Goal: Transaction & Acquisition: Book appointment/travel/reservation

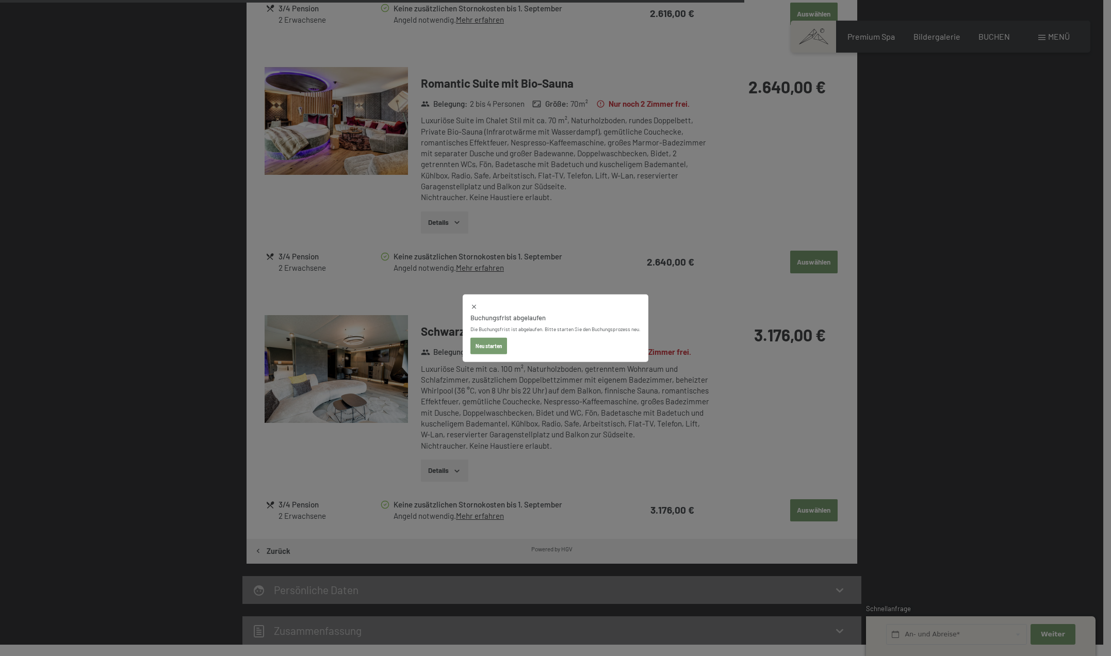
click at [491, 341] on button "Neu starten" at bounding box center [488, 345] width 37 height 17
select select "2025-09-01"
select select "2025-10-01"
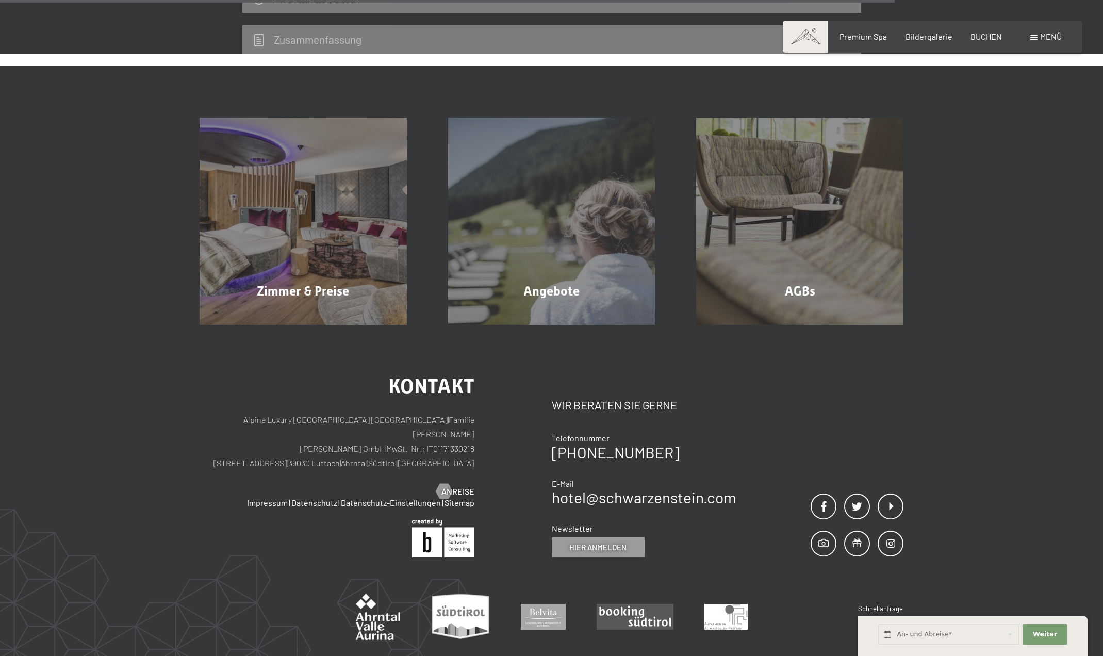
select select "2025-09-01"
select select "2025-10-01"
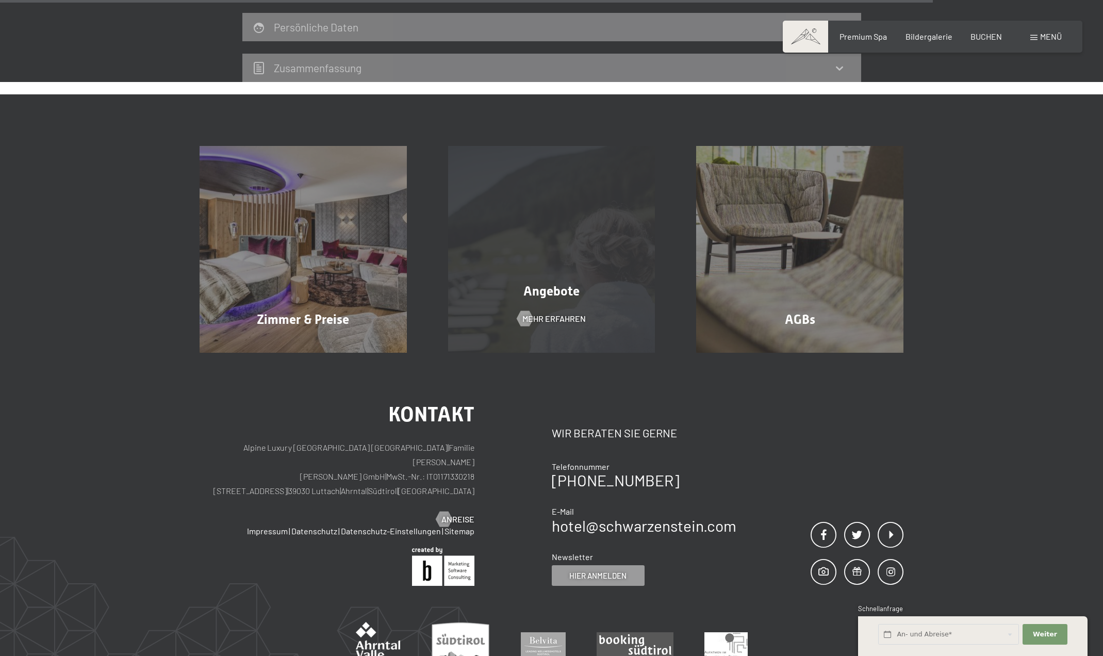
scroll to position [897, 0]
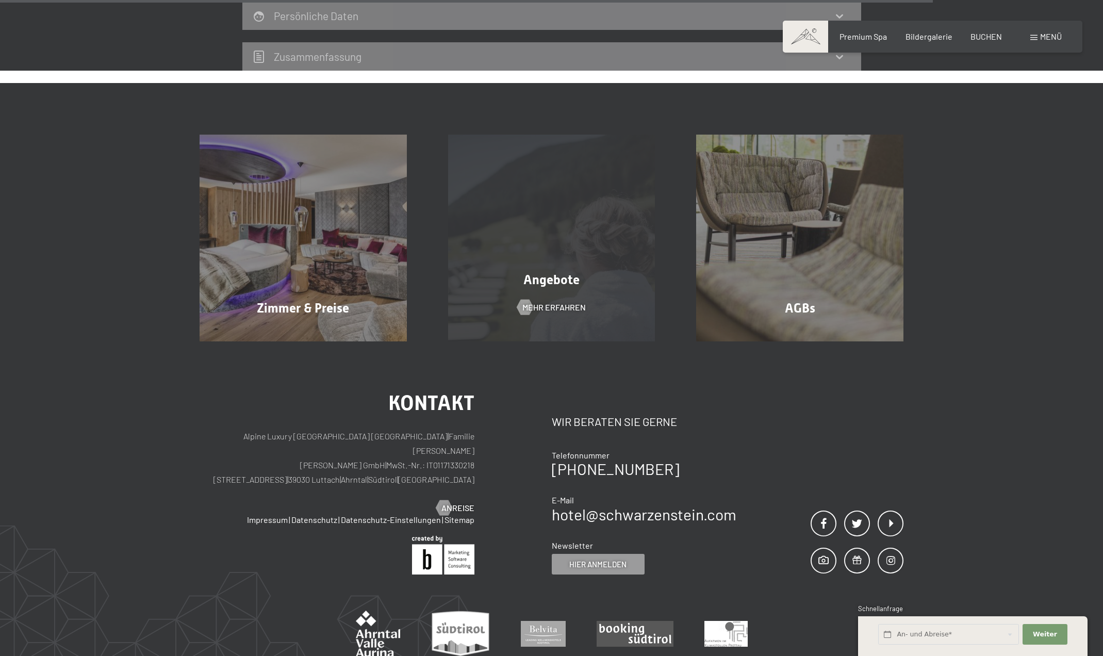
click at [546, 298] on div "Angebote Mehr erfahren" at bounding box center [552, 238] width 249 height 207
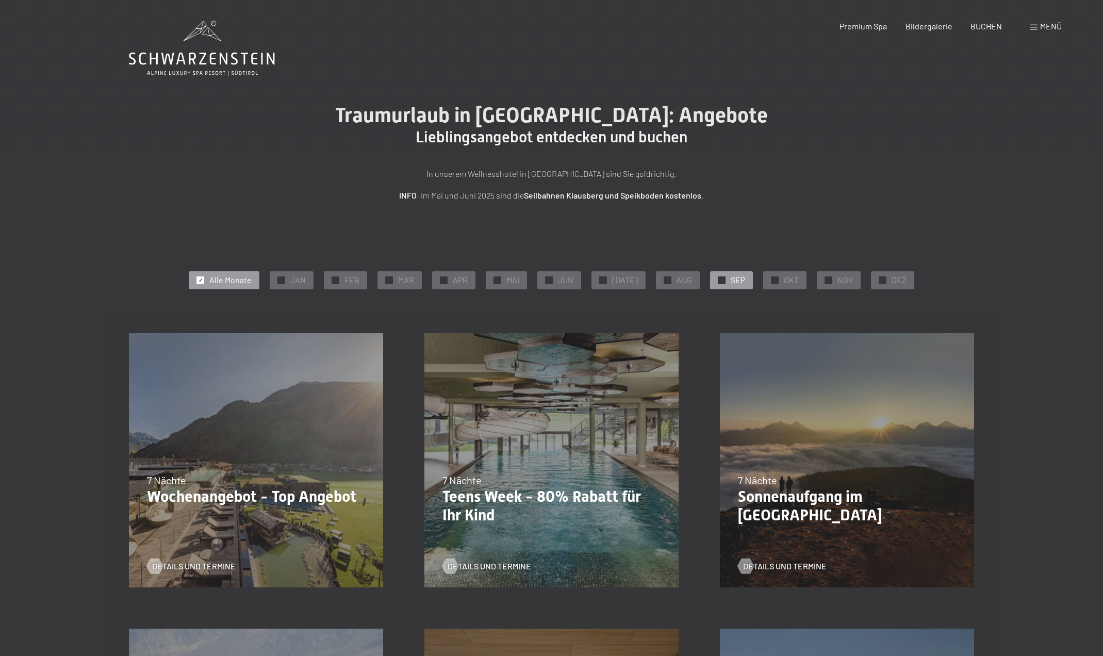
click at [720, 280] on span "✓" at bounding box center [722, 279] width 4 height 7
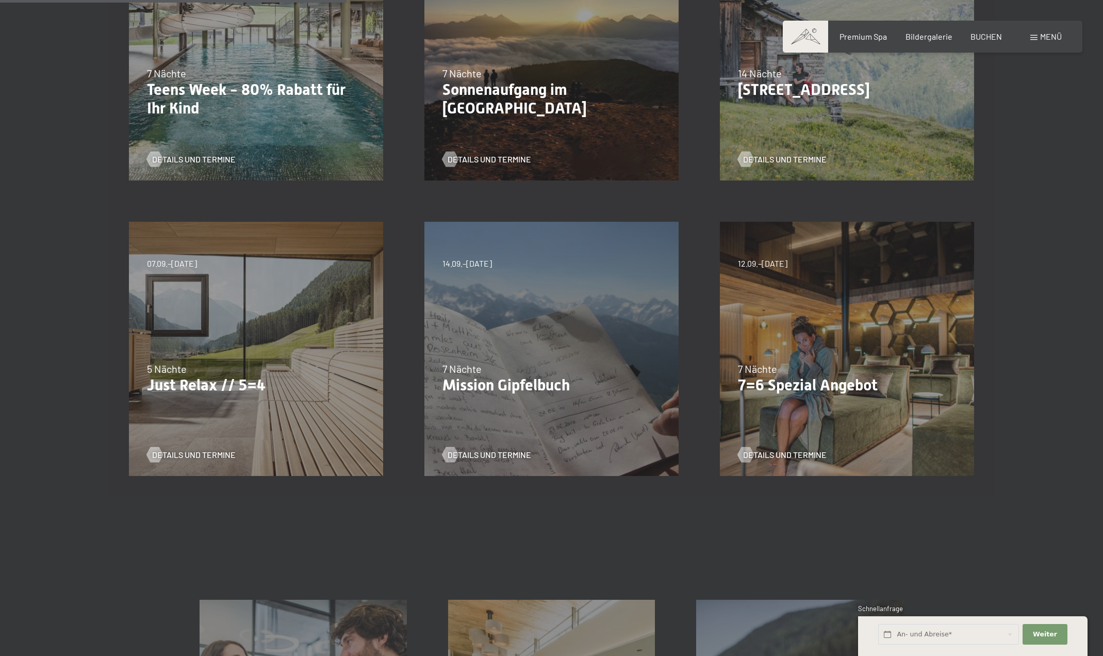
scroll to position [413, 0]
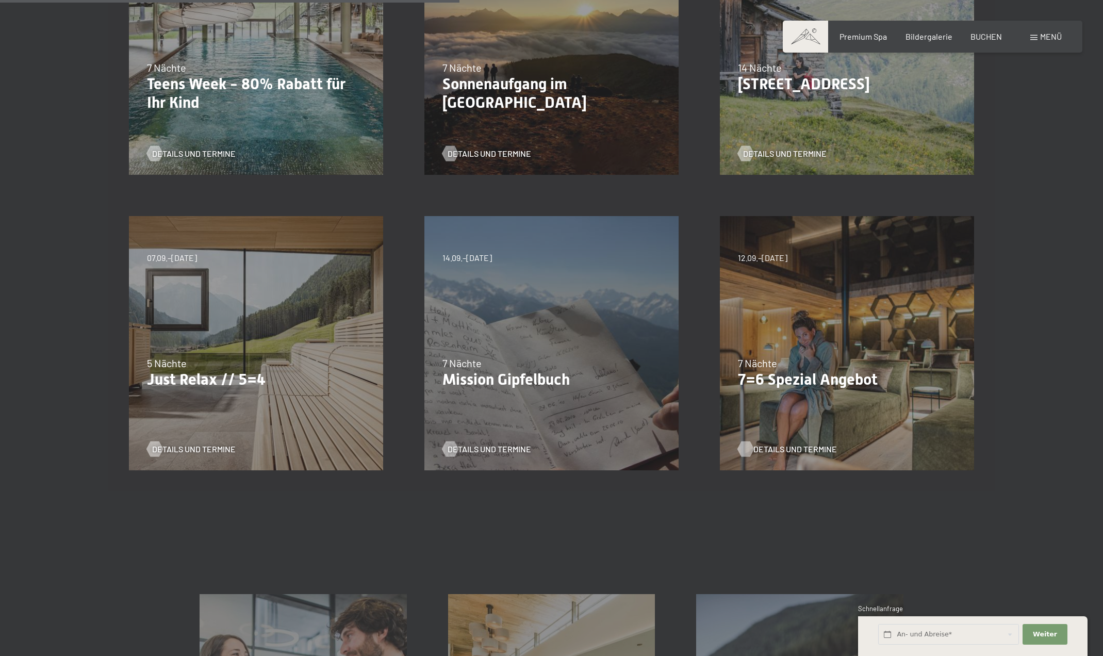
click at [790, 453] on span "Details und Termine" at bounding box center [796, 449] width 84 height 11
click at [215, 444] on span "Details und Termine" at bounding box center [204, 449] width 84 height 11
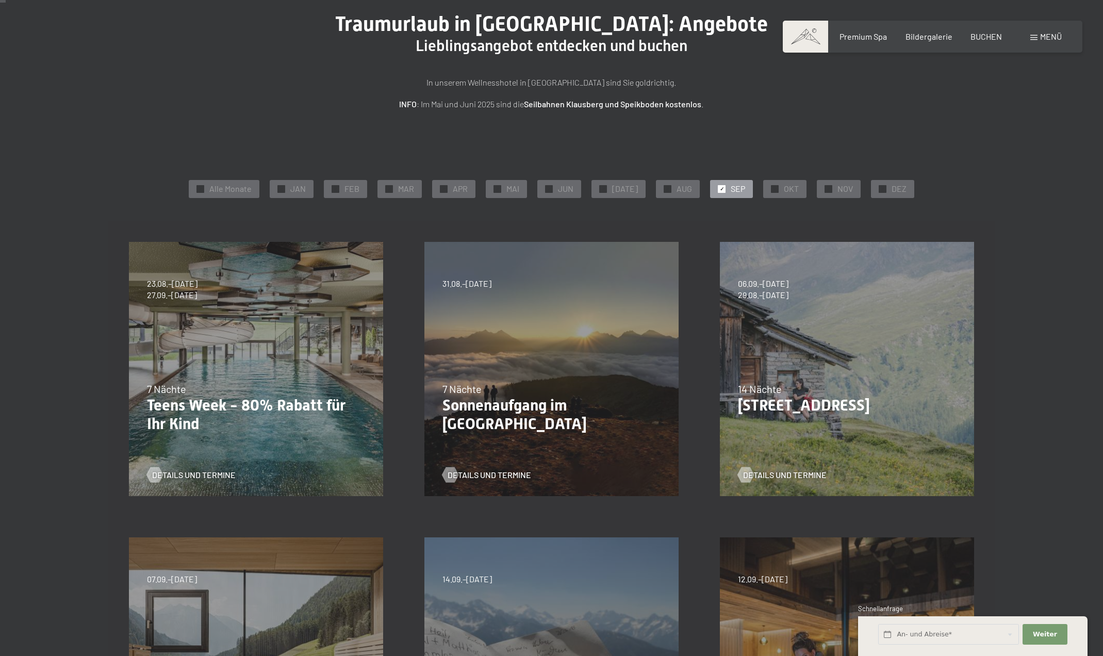
scroll to position [0, 0]
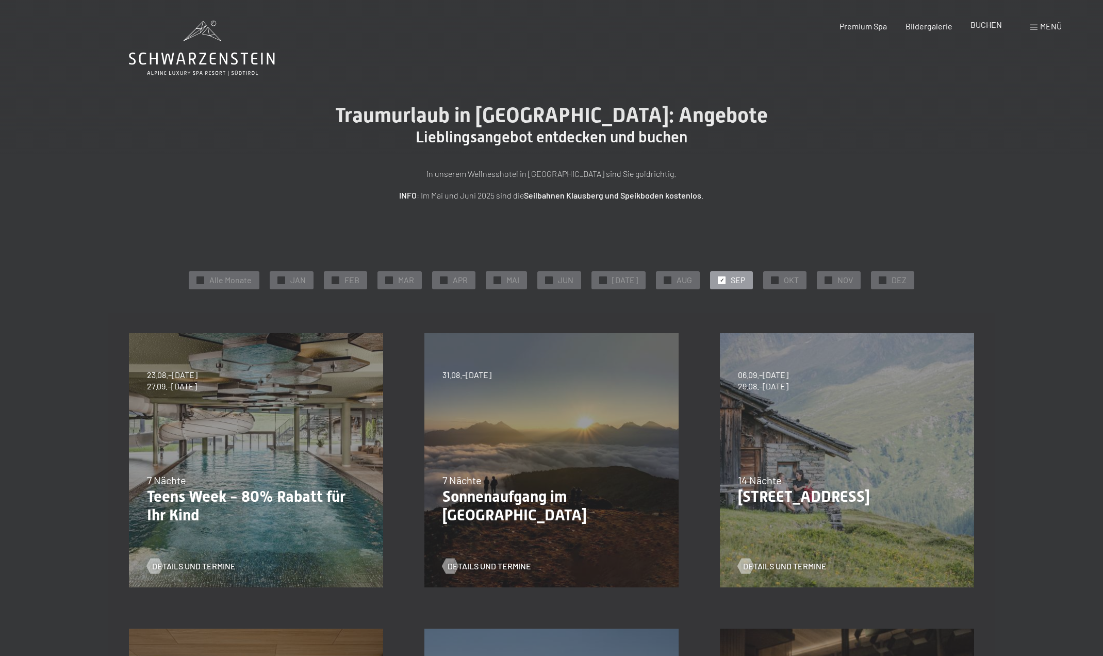
click at [982, 24] on span "BUCHEN" at bounding box center [986, 25] width 31 height 10
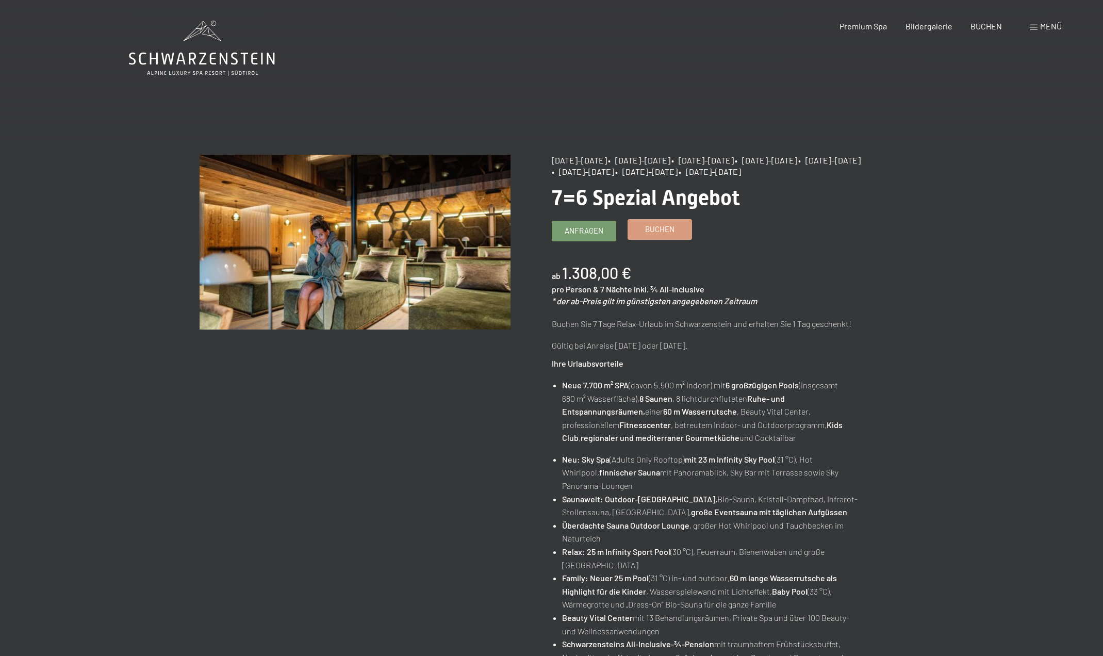
click at [656, 233] on span "Buchen" at bounding box center [659, 229] width 29 height 11
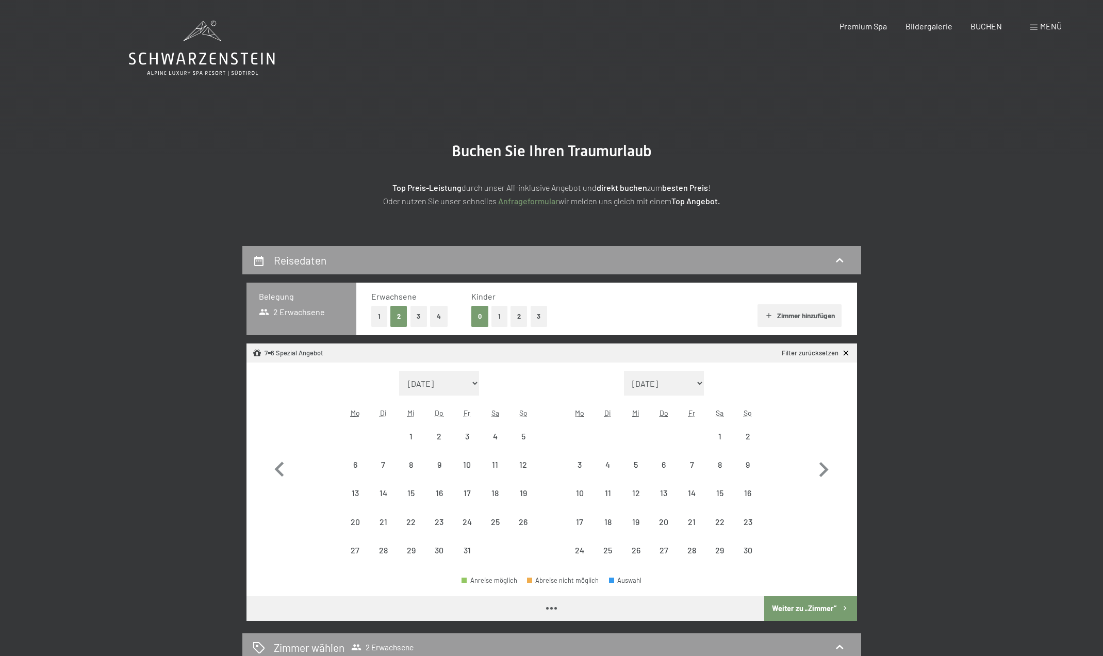
select select "[DATE]"
select select "2025-11-01"
select select "2025-10-01"
select select "2025-11-01"
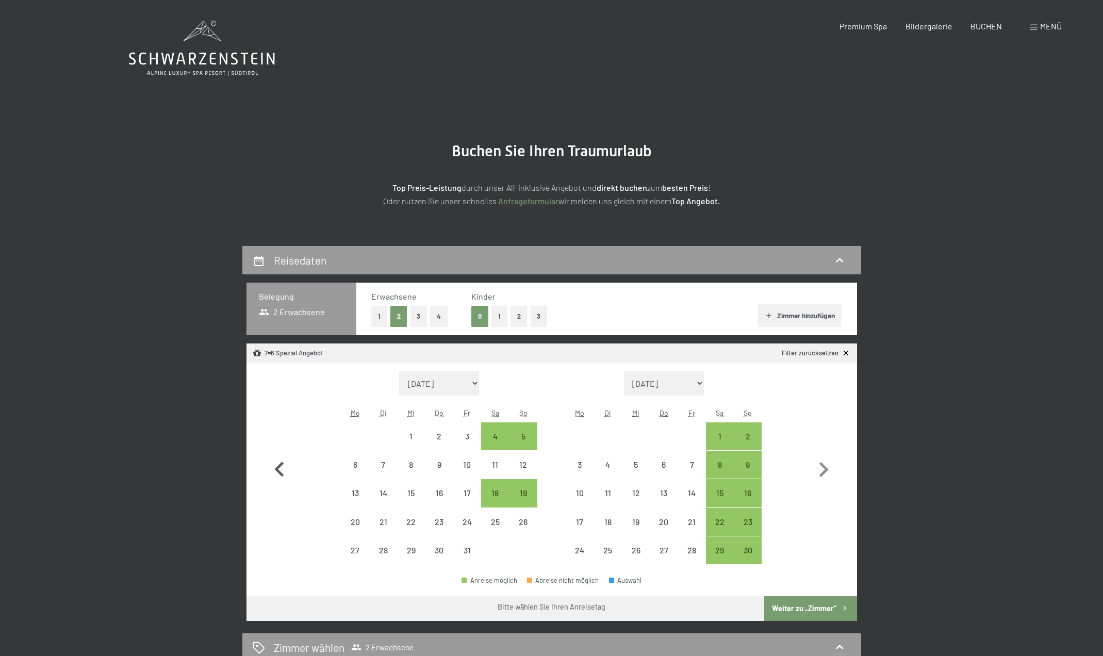
click at [283, 467] on icon "button" at bounding box center [280, 470] width 30 height 30
select select "2025-09-01"
select select "2025-10-01"
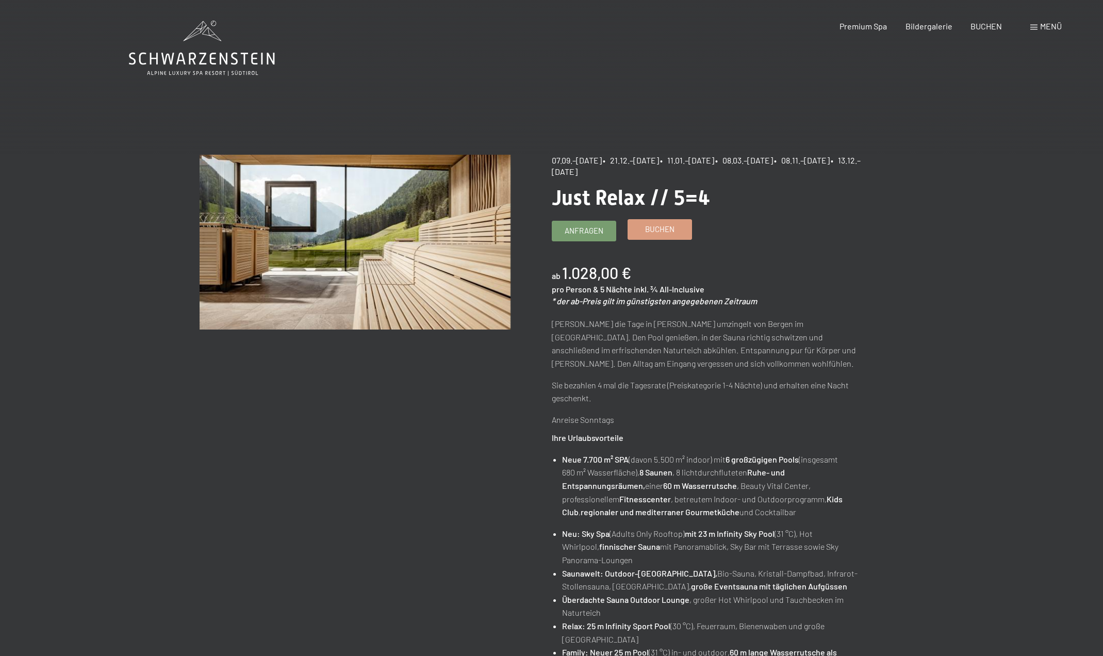
click at [665, 230] on span "Buchen" at bounding box center [659, 229] width 29 height 11
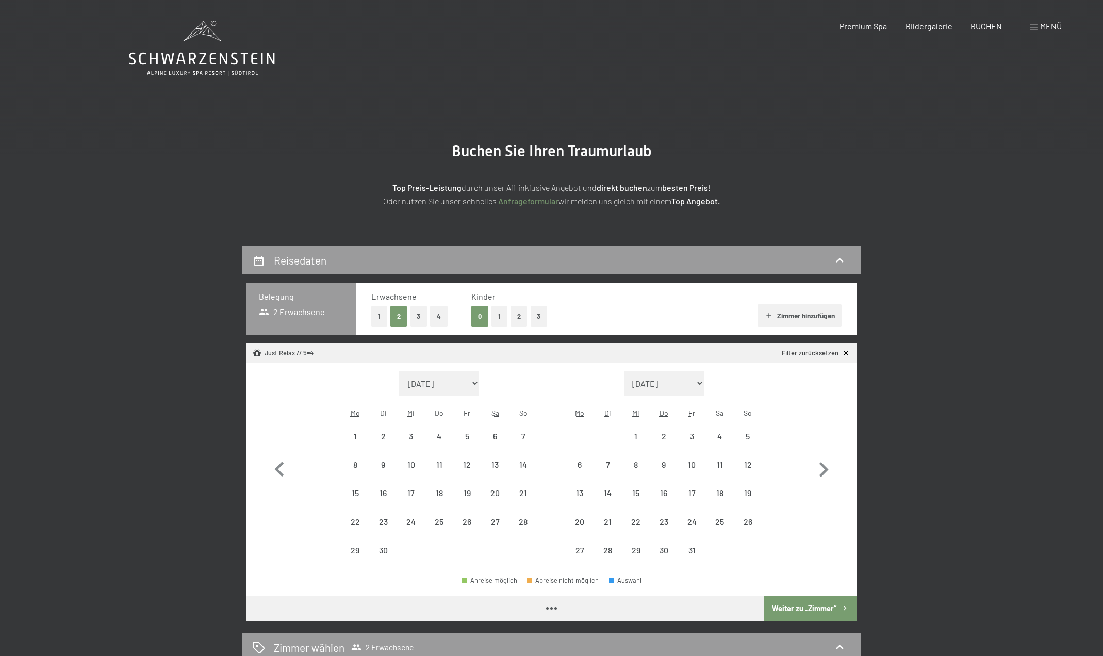
select select "[DATE]"
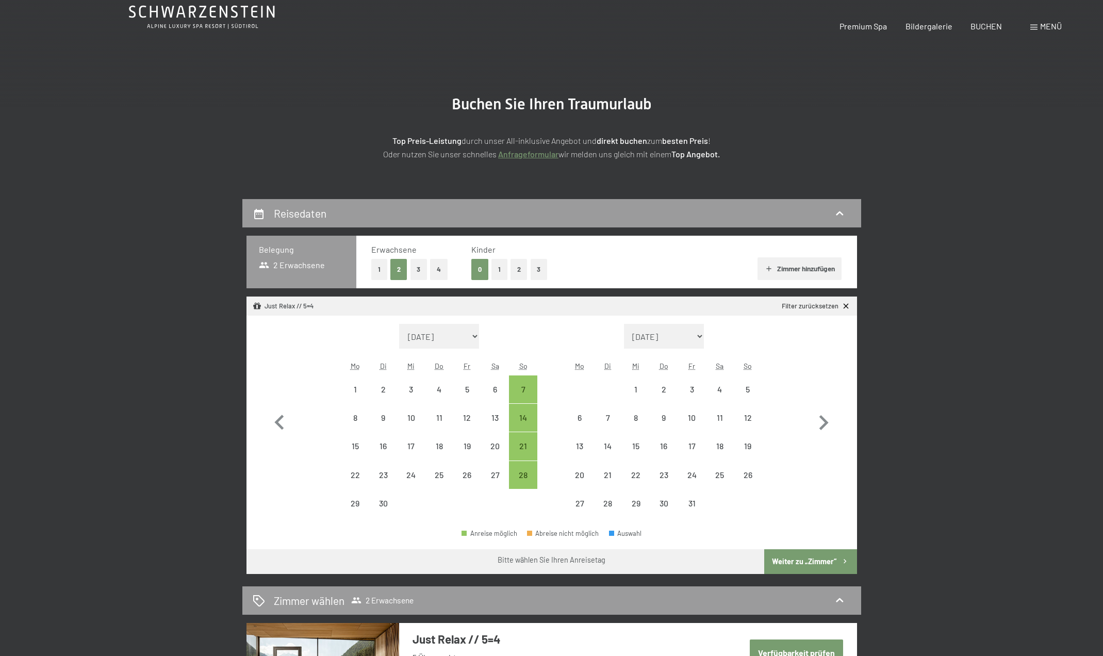
scroll to position [103, 0]
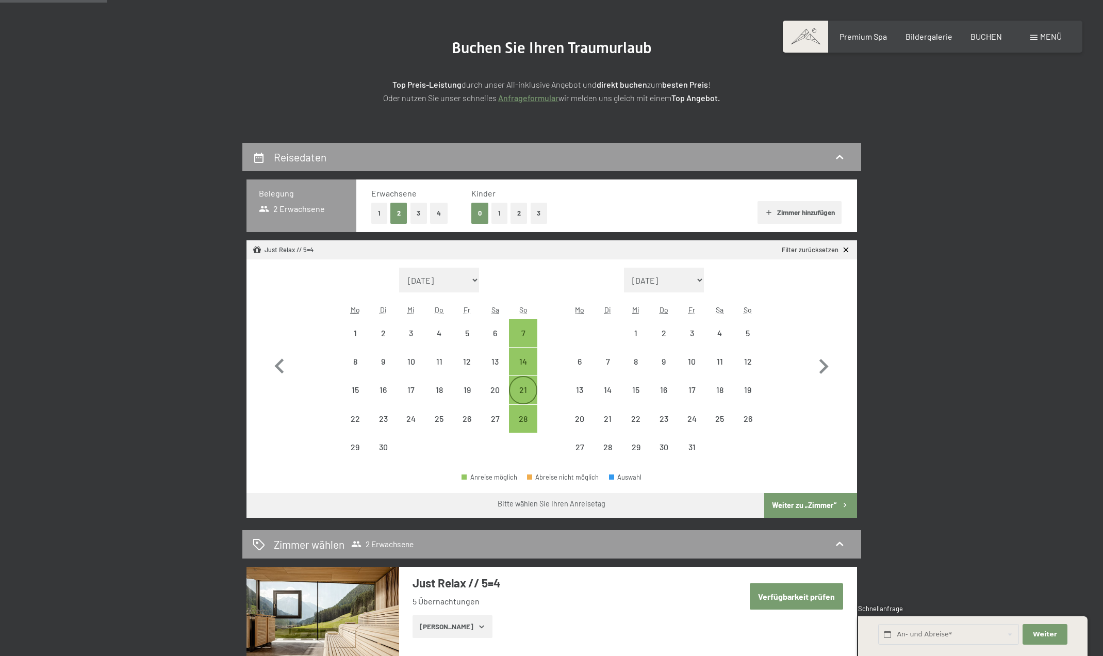
click at [522, 391] on div "21" at bounding box center [523, 399] width 26 height 26
select select "[DATE]"
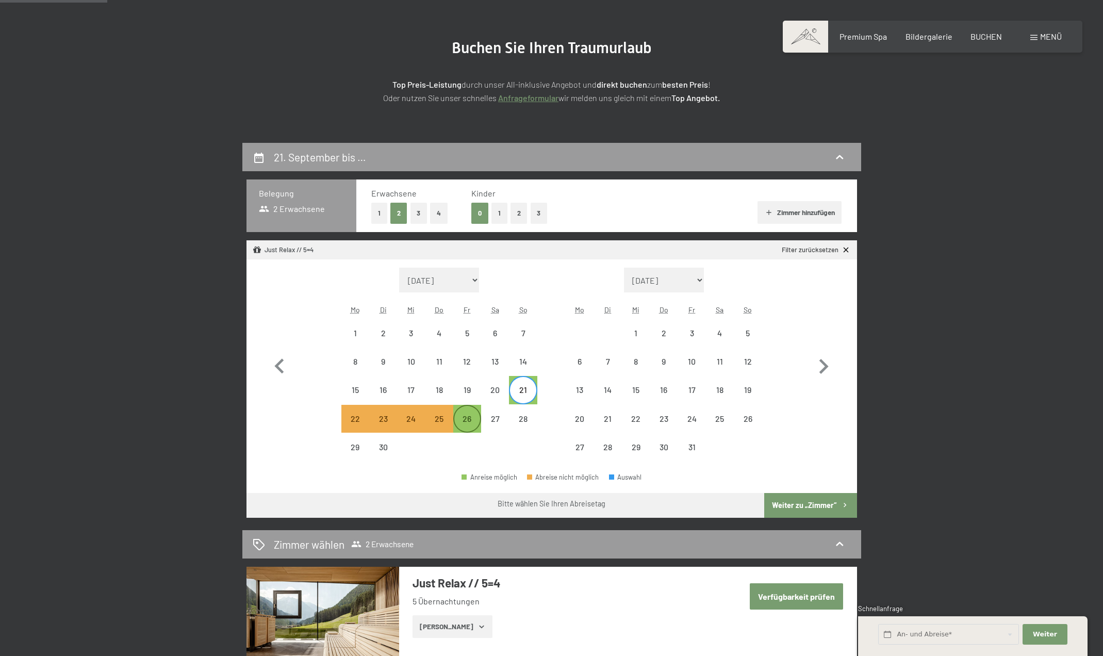
click at [472, 420] on div "26" at bounding box center [467, 428] width 26 height 26
select select "[DATE]"
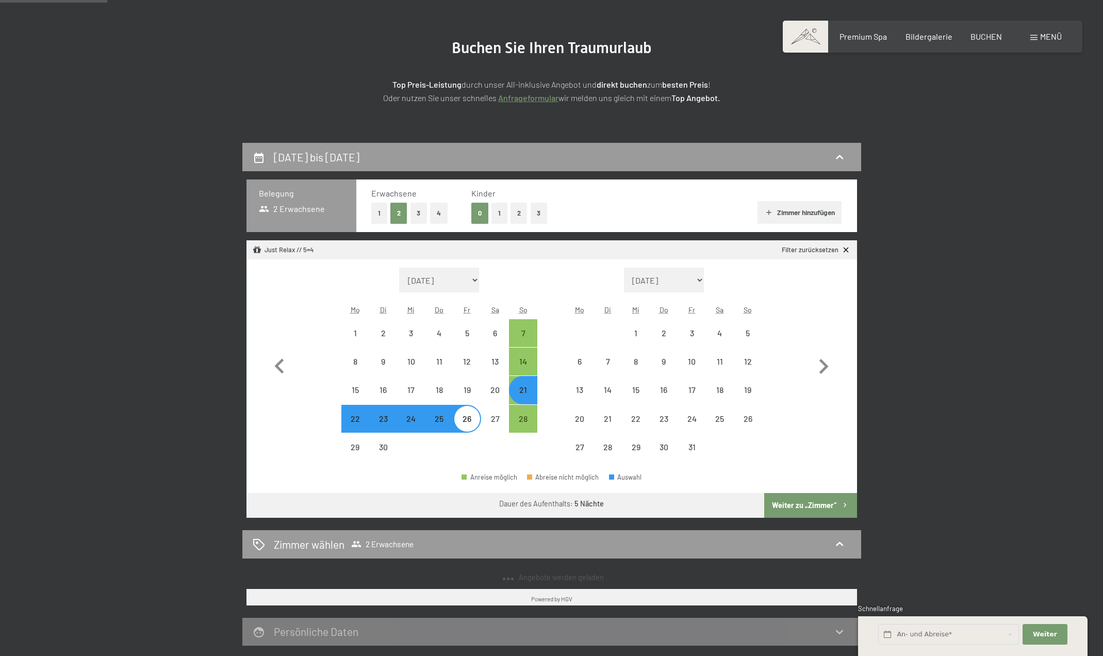
select select "[DATE]"
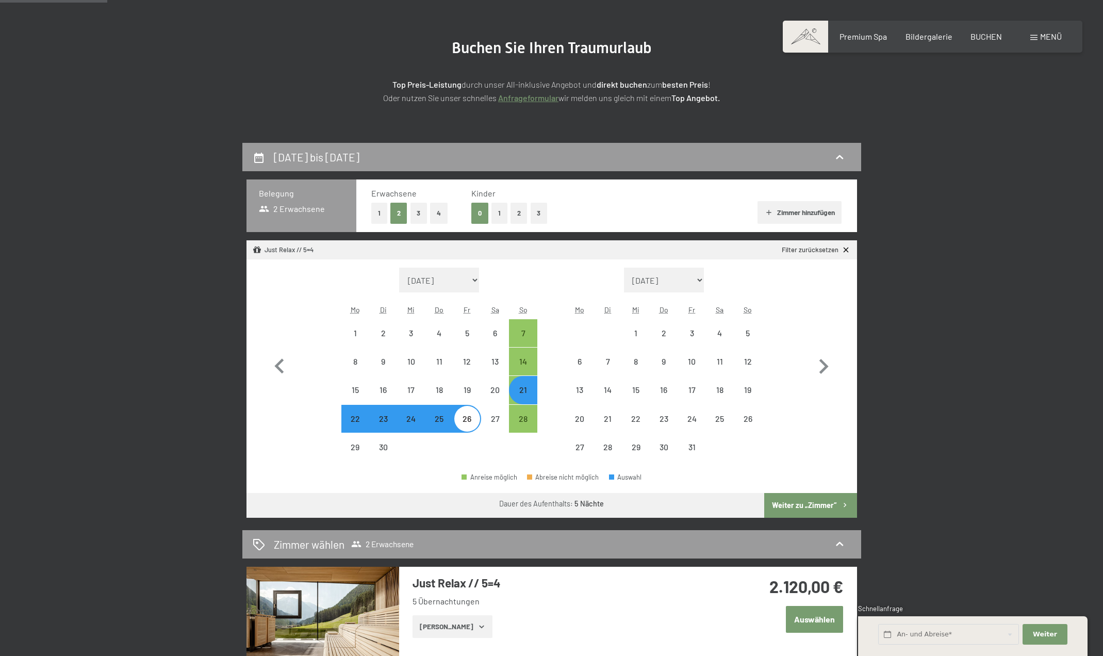
click at [844, 511] on button "Weiter zu „Zimmer“" at bounding box center [810, 505] width 92 height 25
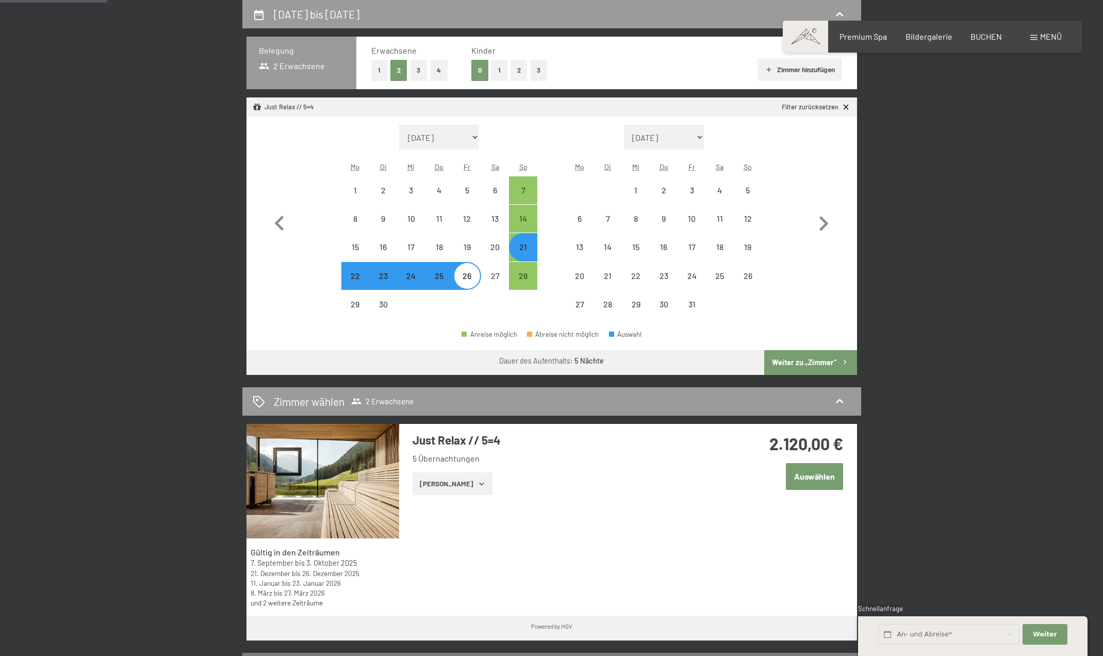
select select "[DATE]"
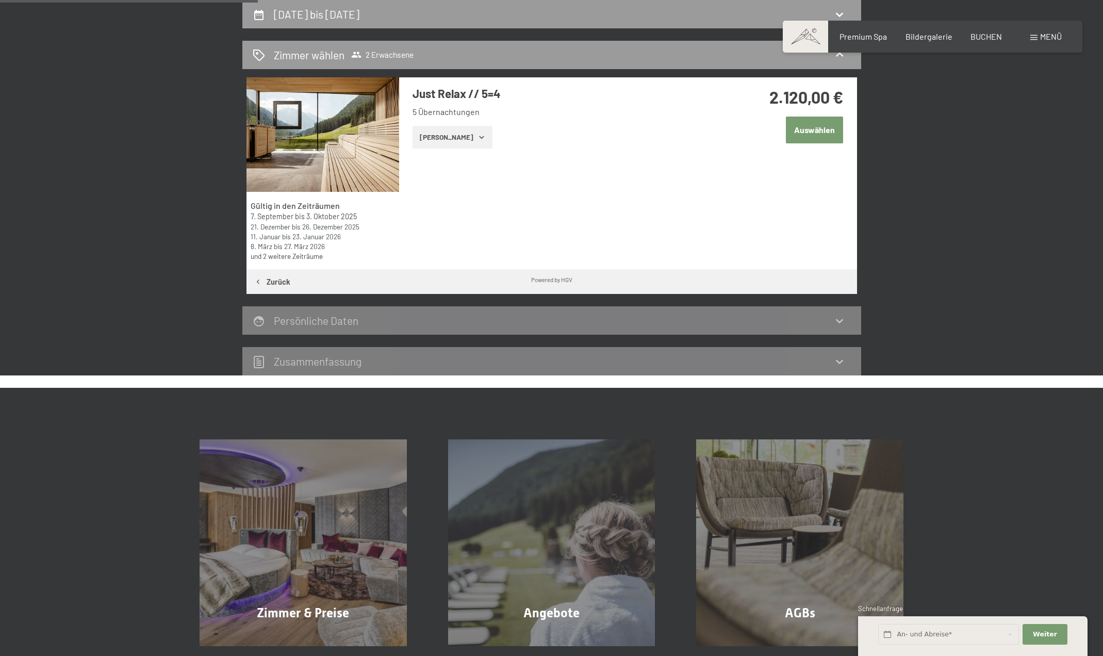
click at [467, 133] on button "[PERSON_NAME]" at bounding box center [453, 137] width 80 height 23
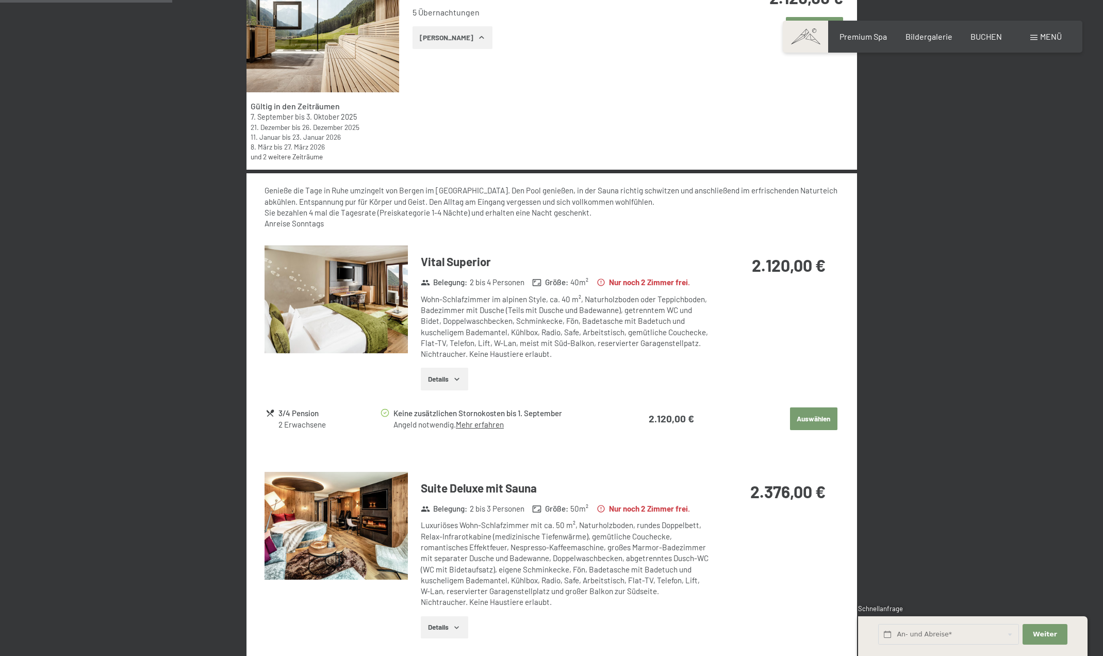
scroll to position [349, 0]
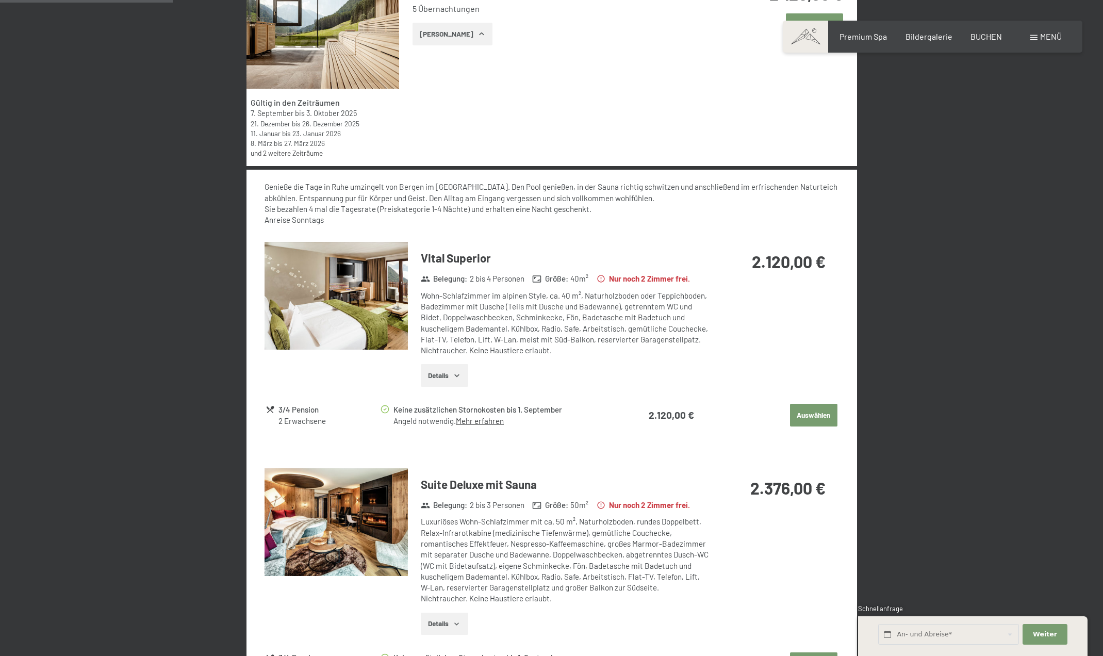
drag, startPoint x: 859, startPoint y: 288, endPoint x: 873, endPoint y: 282, distance: 15.2
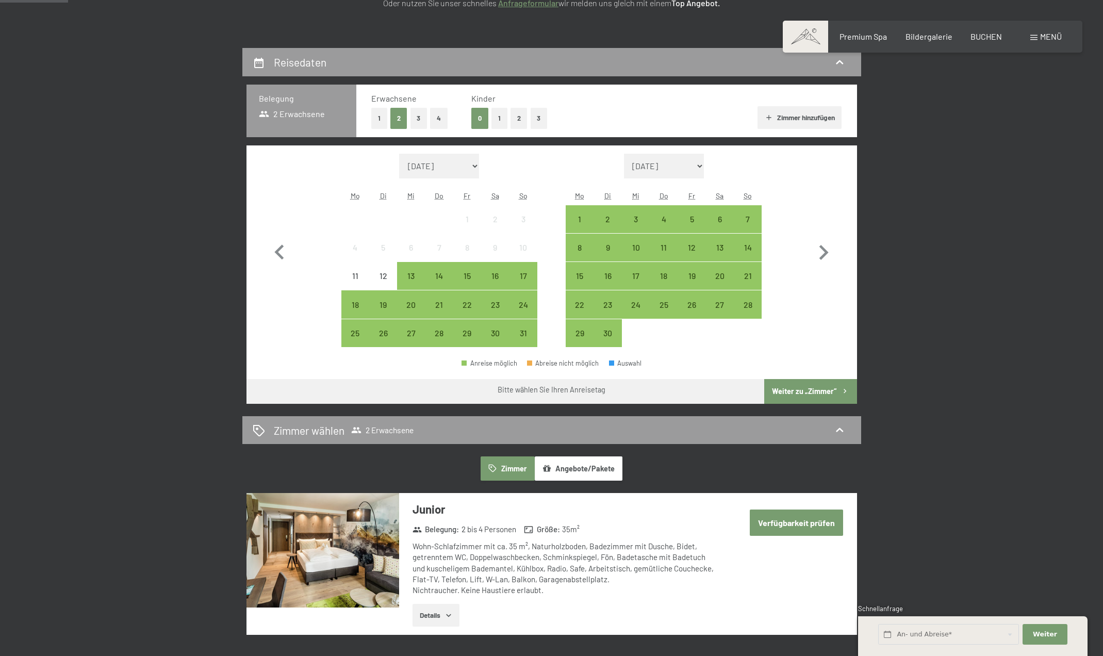
scroll to position [206, 0]
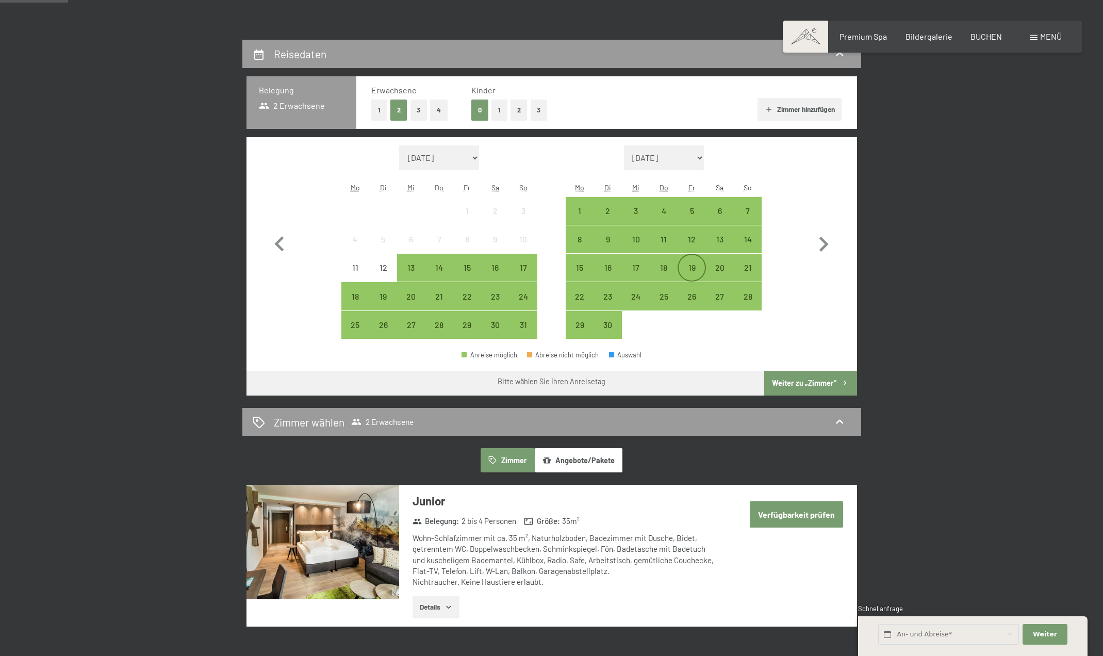
click at [696, 270] on div "19" at bounding box center [692, 277] width 26 height 26
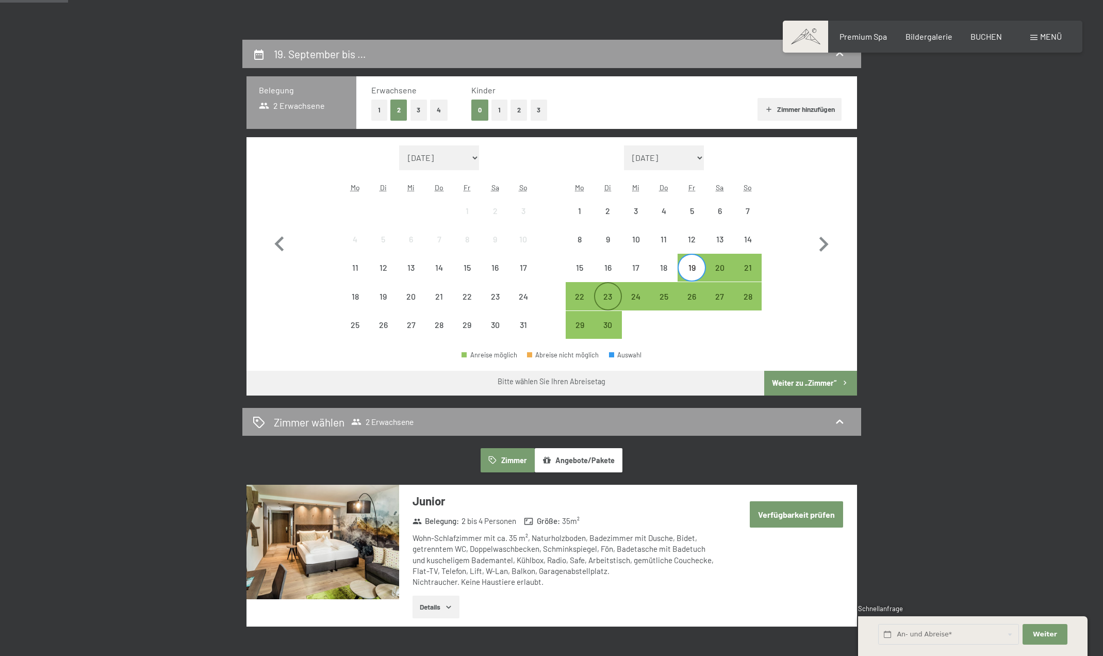
click at [605, 301] on div "23" at bounding box center [608, 305] width 26 height 26
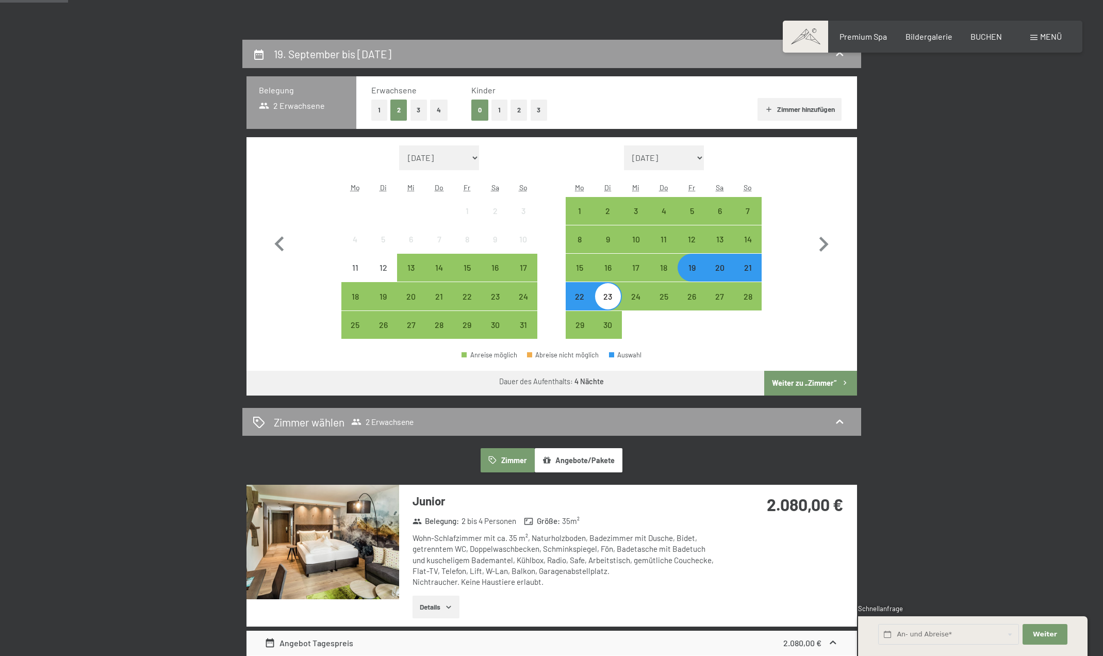
click at [800, 373] on button "Weiter zu „Zimmer“" at bounding box center [810, 383] width 92 height 25
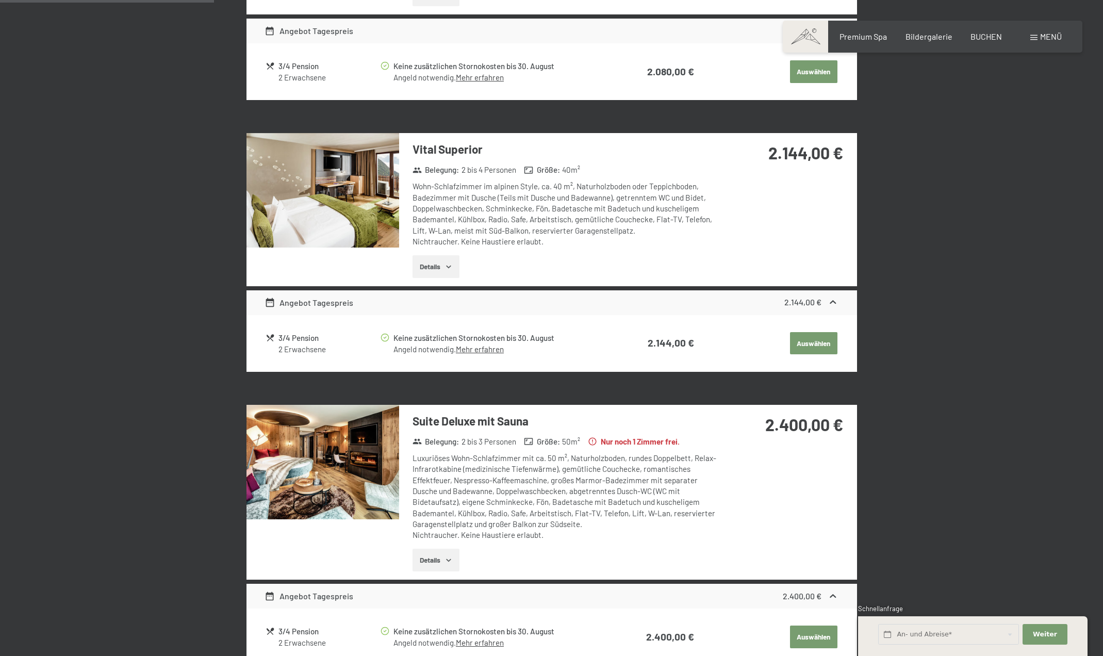
scroll to position [504, 0]
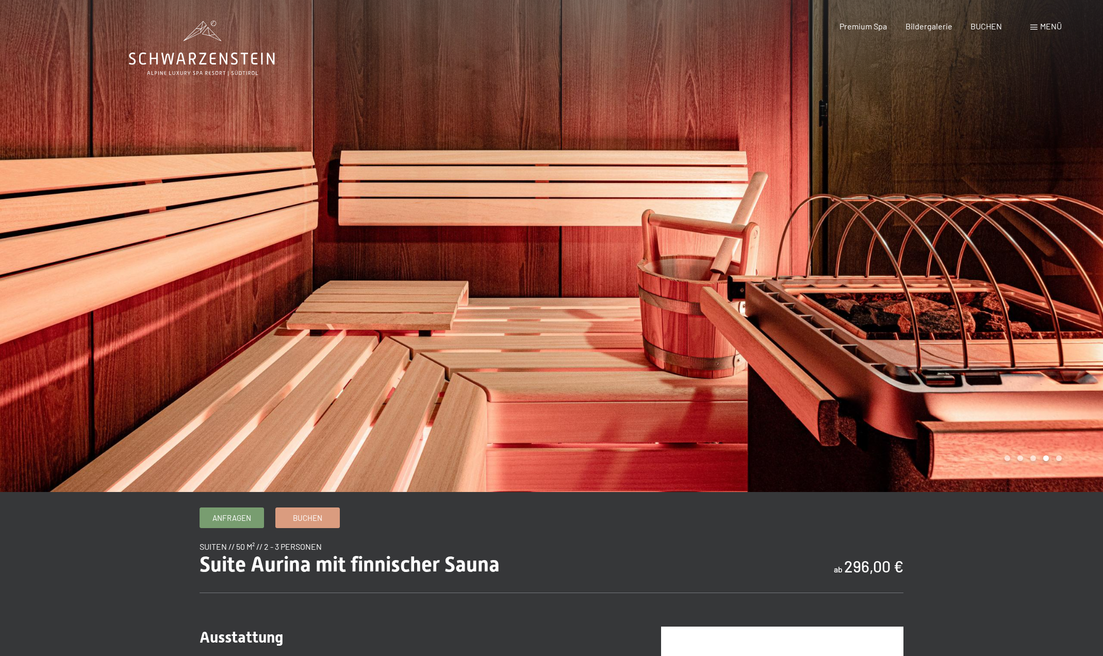
click at [987, 250] on div at bounding box center [828, 246] width 552 height 492
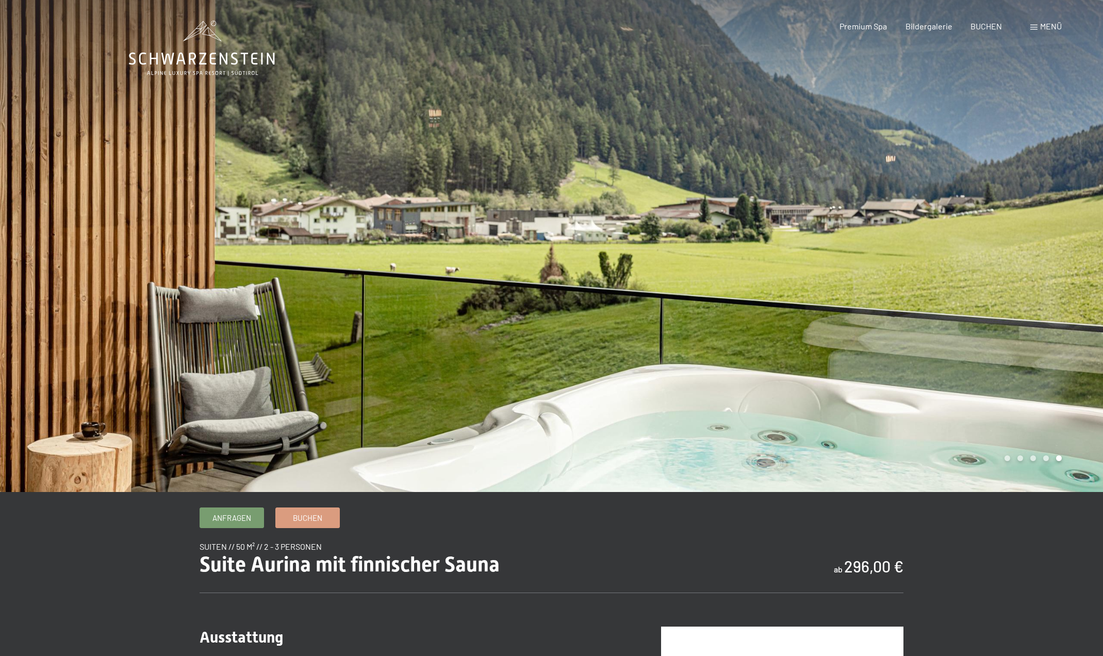
click at [991, 251] on div at bounding box center [828, 246] width 552 height 492
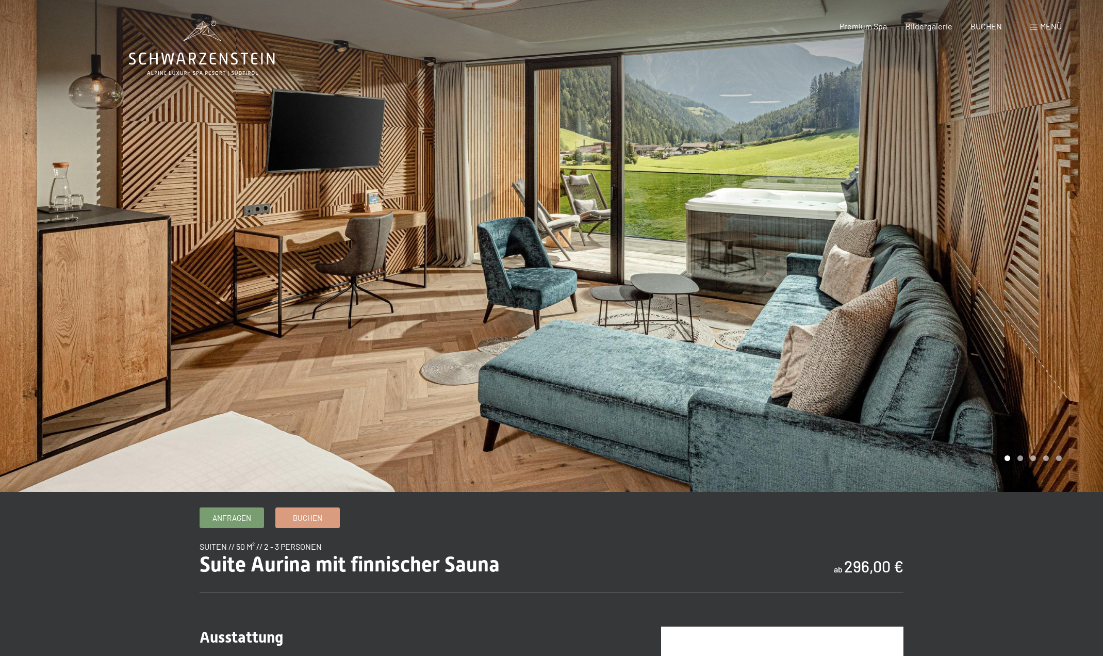
click at [991, 251] on div at bounding box center [828, 246] width 552 height 492
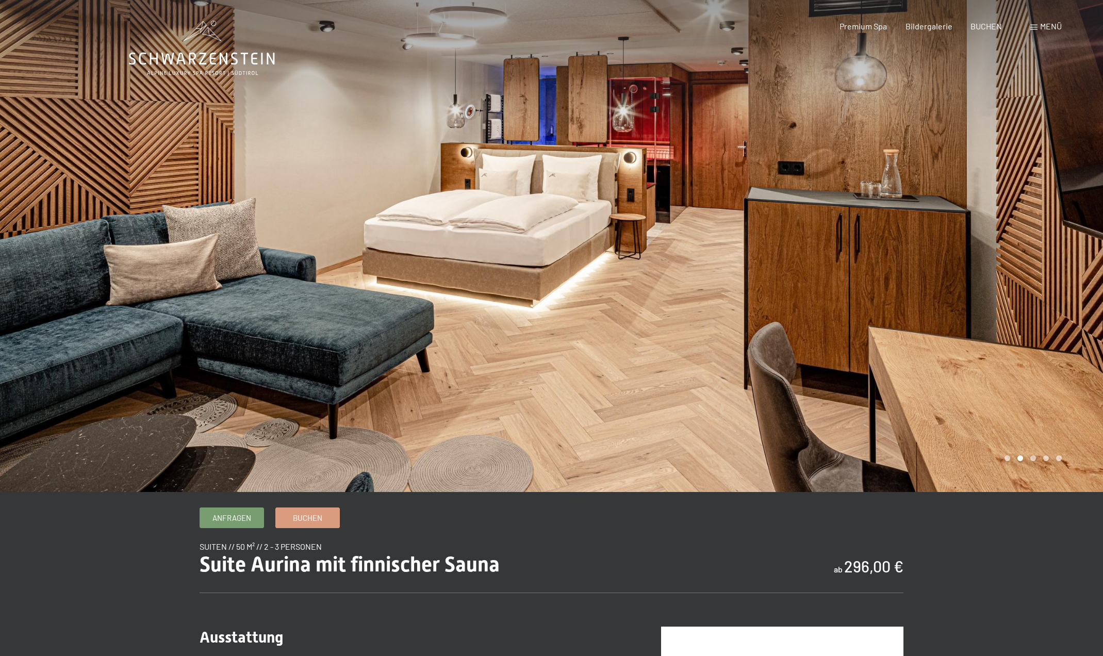
click at [992, 255] on div at bounding box center [828, 246] width 552 height 492
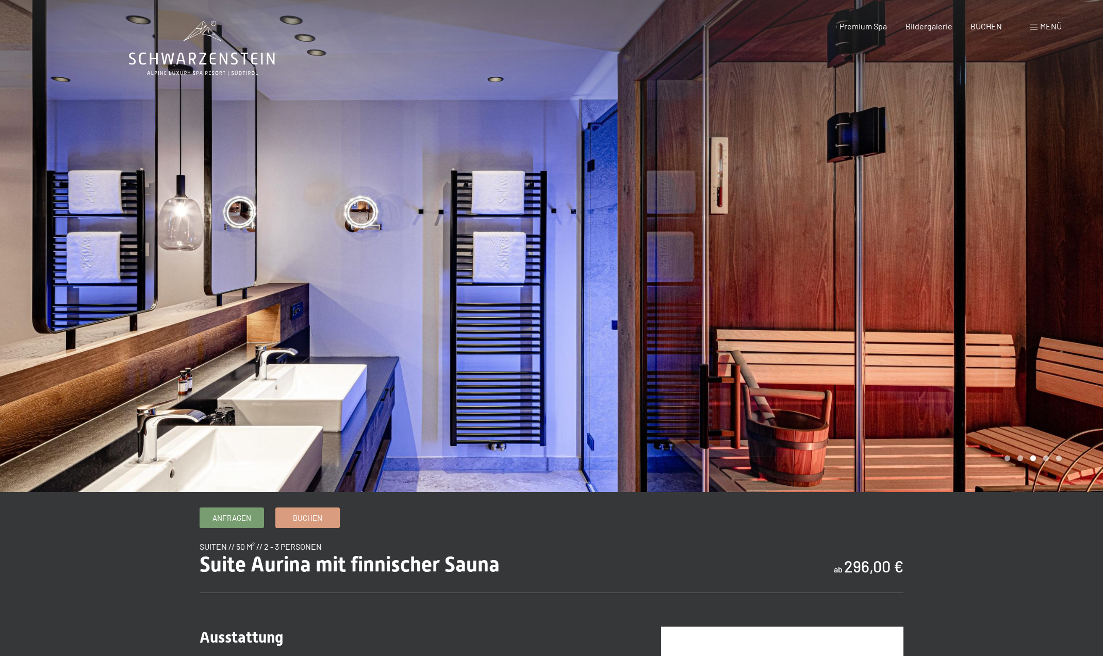
click at [992, 255] on div at bounding box center [828, 246] width 552 height 492
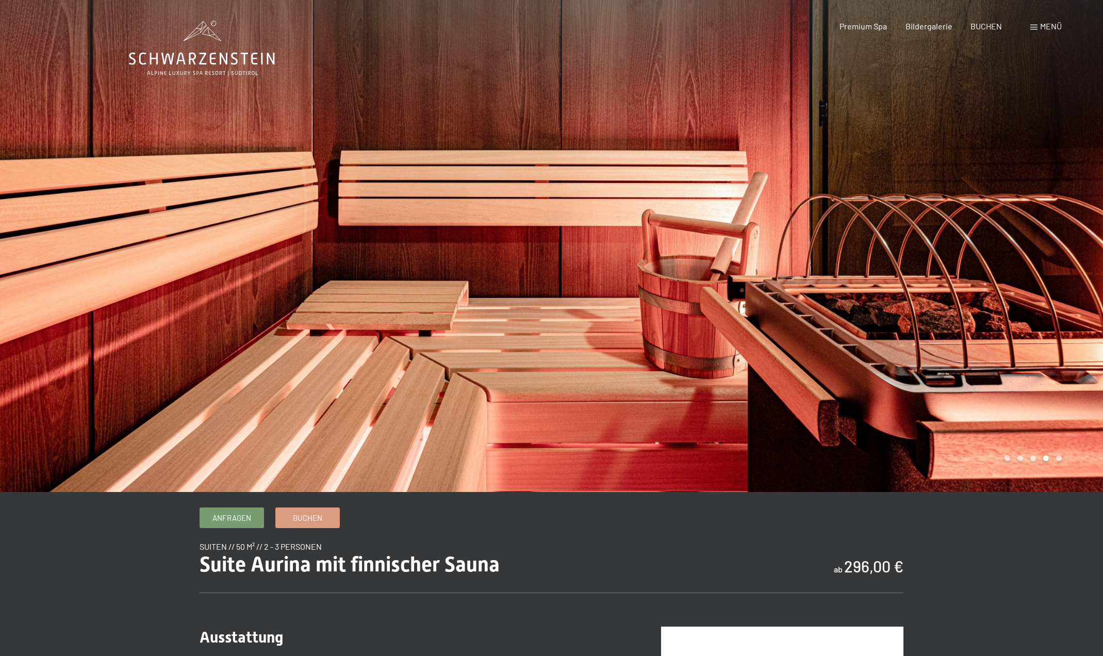
click at [992, 255] on div at bounding box center [828, 246] width 552 height 492
